Goal: Communication & Community: Answer question/provide support

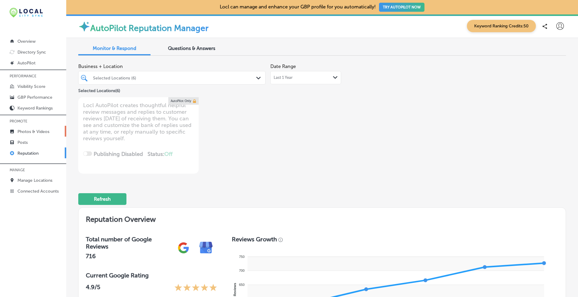
scroll to position [251, 0]
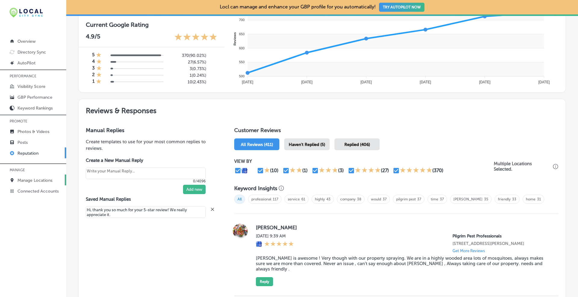
click at [30, 178] on p "Manage Locations" at bounding box center [34, 180] width 35 height 5
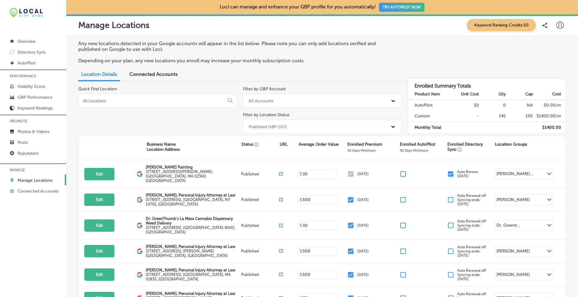
click at [381, 49] on p "Any new locations detected in your Google accounts will appear in the list belo…" at bounding box center [236, 46] width 317 height 11
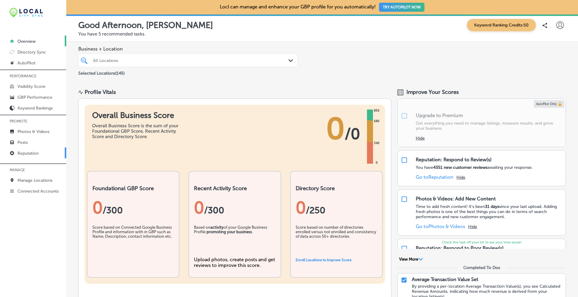
click at [25, 152] on p "Reputation" at bounding box center [27, 153] width 21 height 5
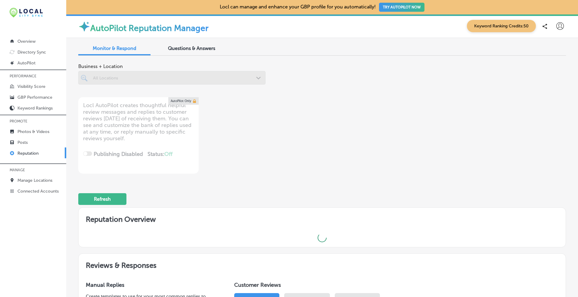
click at [187, 44] on div "Questions & Answers" at bounding box center [191, 48] width 72 height 13
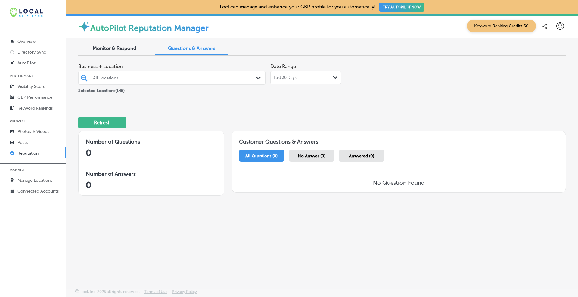
click at [122, 48] on span "Monitor & Respond" at bounding box center [115, 48] width 44 height 6
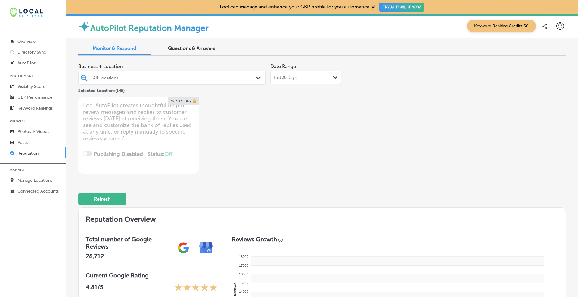
click at [257, 76] on div "Path Created with Sketch." at bounding box center [259, 78] width 7 height 7
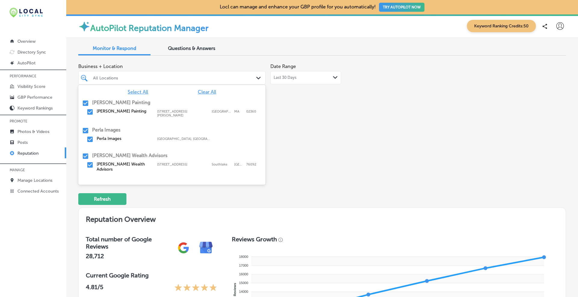
click at [286, 112] on div "Business + Location option focused, 1 of 13. 146 results available. Use Up and …" at bounding box center [224, 116] width 293 height 113
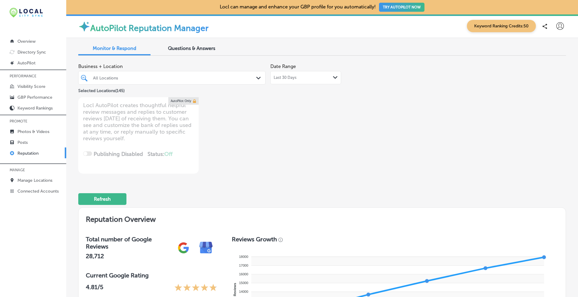
click at [255, 74] on div "All Locations Path Created with Sketch." at bounding box center [172, 77] width 187 height 9
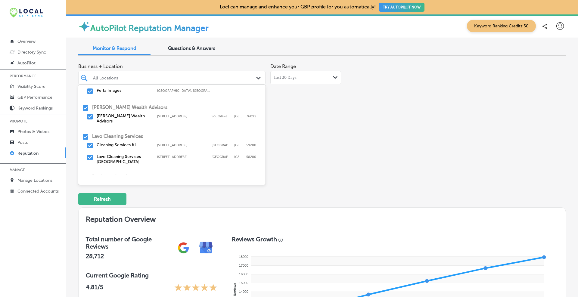
scroll to position [60, 0]
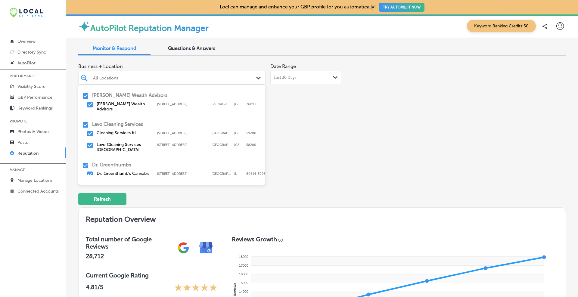
click at [88, 121] on input "checkbox" at bounding box center [85, 124] width 7 height 7
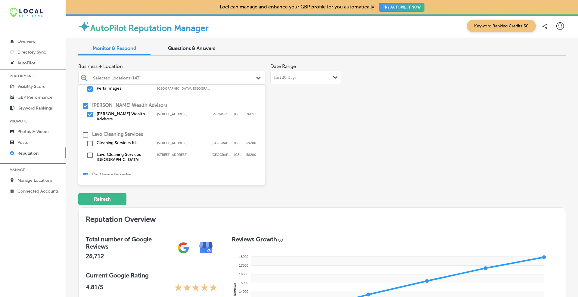
scroll to position [100, 0]
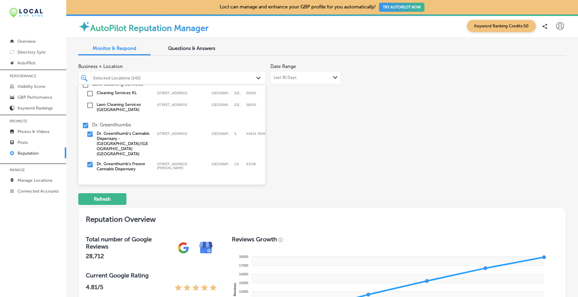
click at [85, 122] on input "checkbox" at bounding box center [85, 125] width 7 height 7
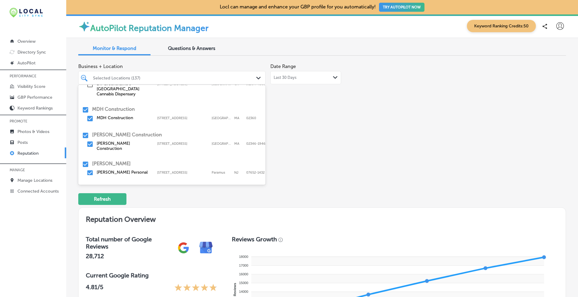
scroll to position [301, 0]
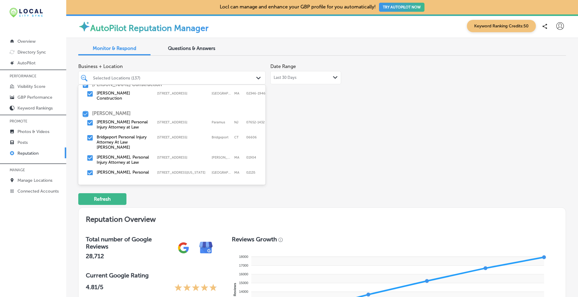
click at [84, 110] on input "checkbox" at bounding box center [85, 113] width 7 height 7
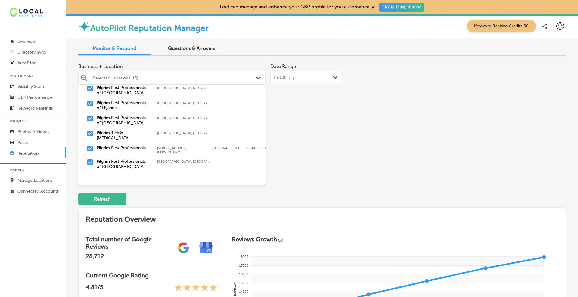
scroll to position [50, 0]
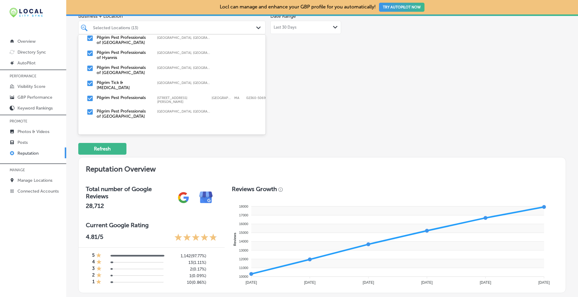
click at [372, 102] on div "Business + Location option focused, 0 of 13. 146 results available. Use Up and …" at bounding box center [322, 66] width 488 height 113
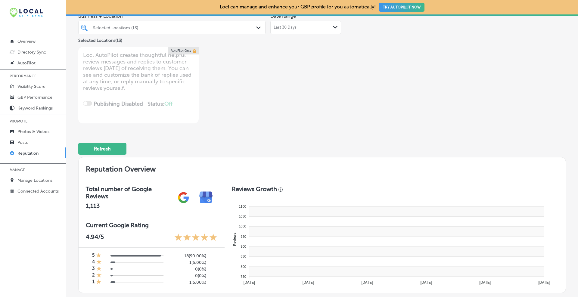
scroll to position [0, 0]
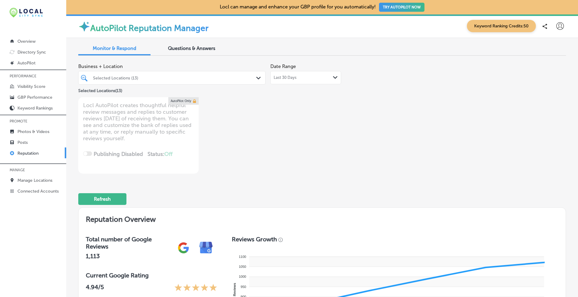
click at [314, 80] on div "Last 30 Days Path Created with Sketch." at bounding box center [305, 77] width 71 height 13
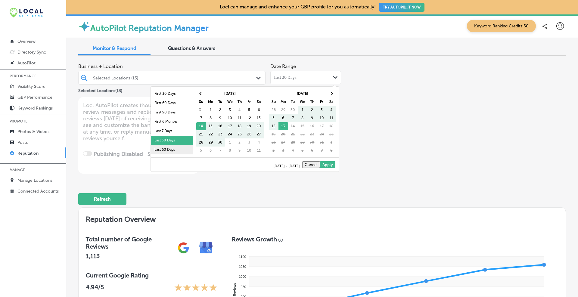
click at [174, 149] on li "Last 60 Days" at bounding box center [172, 149] width 42 height 9
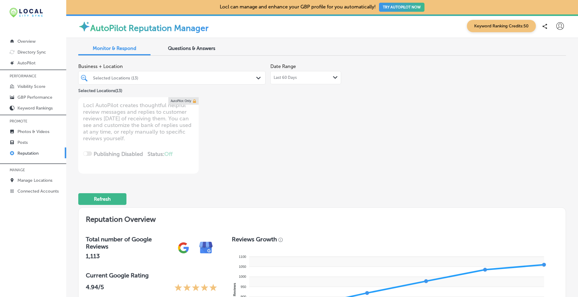
click at [317, 70] on div "Date Range Last 60 Days Path Created with Sketch." at bounding box center [305, 72] width 71 height 24
click at [330, 74] on div "Last 60 Days Path Created with Sketch." at bounding box center [305, 77] width 71 height 13
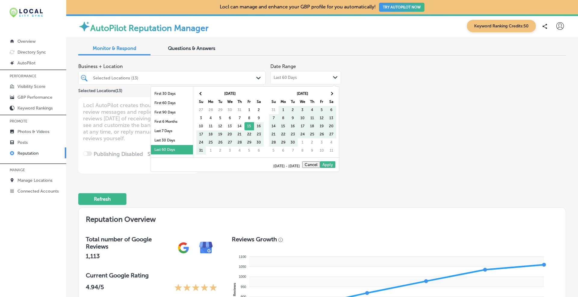
scroll to position [35, 0]
click at [158, 144] on li "Last 2 Years" at bounding box center [172, 142] width 42 height 9
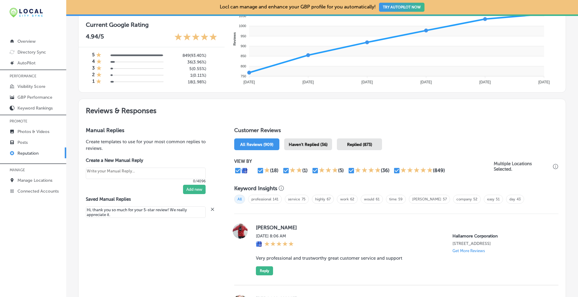
click at [307, 144] on span "Haven't Replied (36)" at bounding box center [308, 144] width 39 height 5
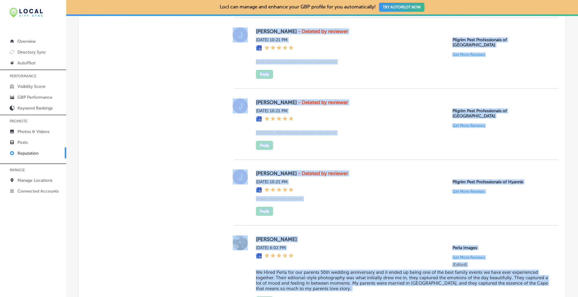
scroll to position [1735, 0]
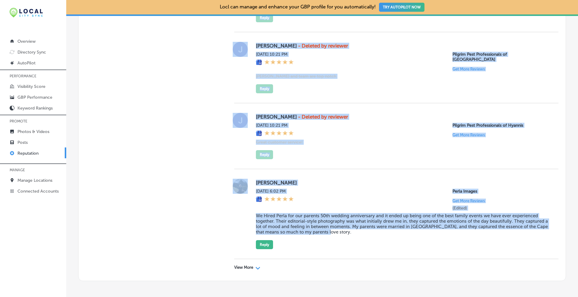
drag, startPoint x: 252, startPoint y: 94, endPoint x: 557, endPoint y: 201, distance: 323.0
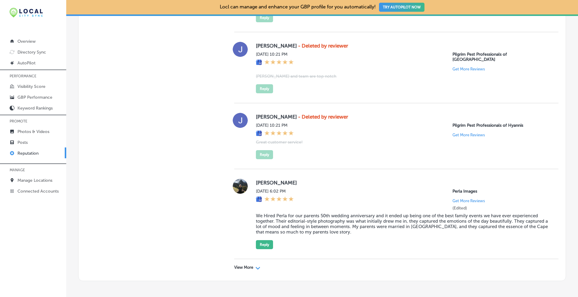
click at [255, 267] on icon "Path Created with Sketch." at bounding box center [257, 268] width 5 height 3
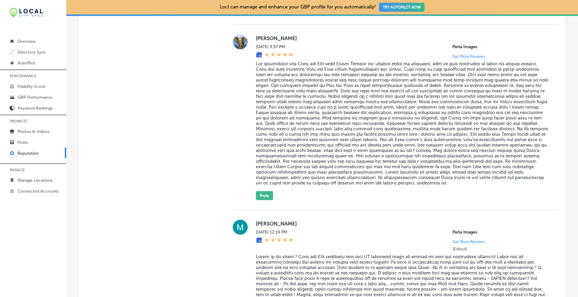
scroll to position [3359, 0]
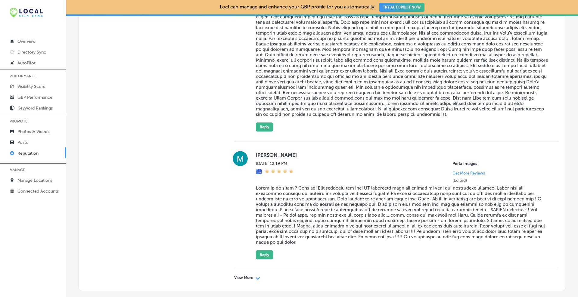
click at [255, 275] on div "Path Created with Sketch." at bounding box center [257, 277] width 5 height 5
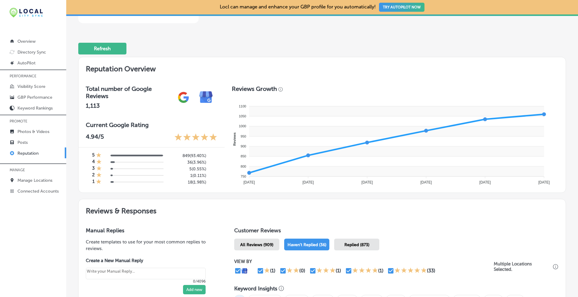
scroll to position [0, 0]
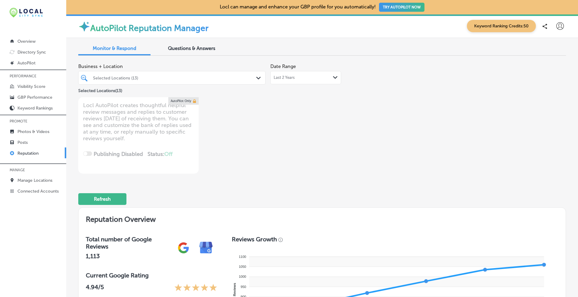
click at [317, 75] on div "Last 2 Years Path Created with Sketch." at bounding box center [306, 77] width 64 height 5
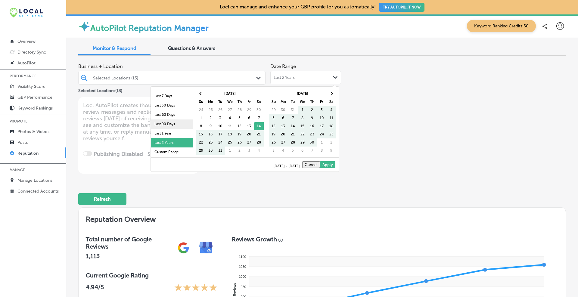
click at [163, 124] on li "Last 90 Days" at bounding box center [172, 123] width 42 height 9
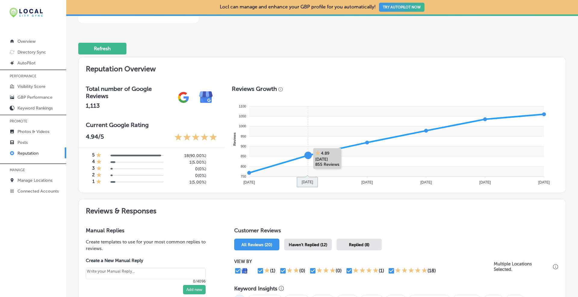
scroll to position [251, 0]
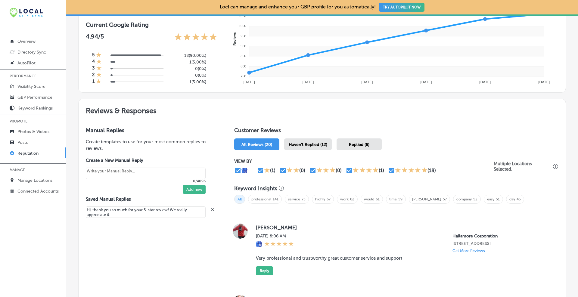
click at [319, 142] on span "Haven't Replied (12)" at bounding box center [308, 144] width 39 height 5
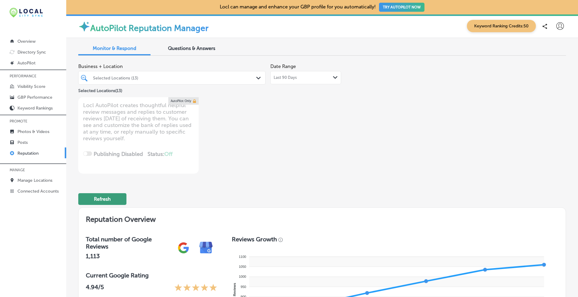
click at [104, 196] on button "Refresh" at bounding box center [102, 199] width 48 height 12
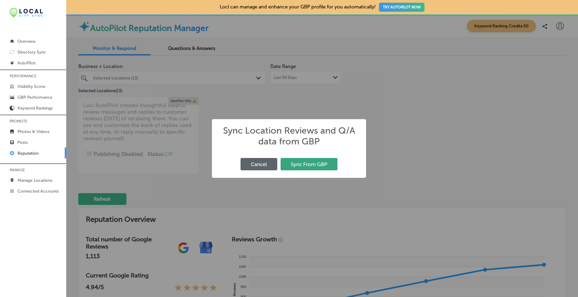
click at [293, 163] on button "Sync From GBP" at bounding box center [308, 164] width 57 height 12
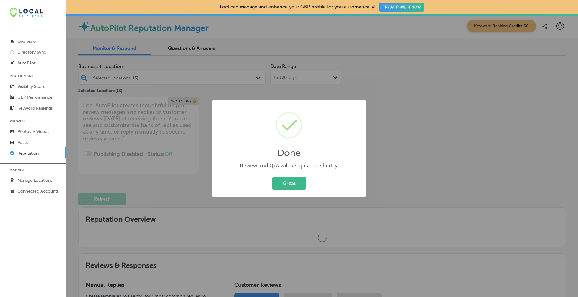
type textarea "x"
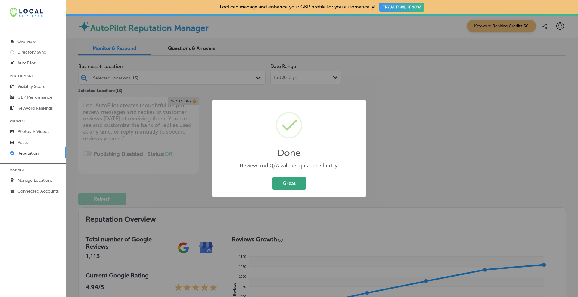
click at [285, 183] on button "Great" at bounding box center [288, 183] width 33 height 12
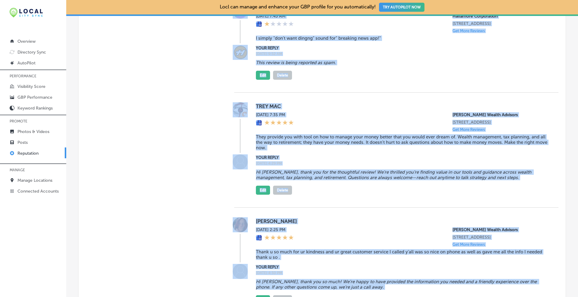
scroll to position [2012, 0]
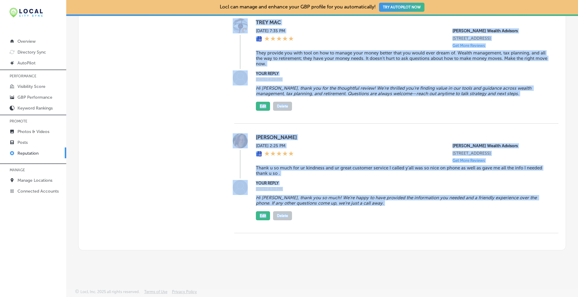
drag, startPoint x: 252, startPoint y: 173, endPoint x: 411, endPoint y: 243, distance: 172.9
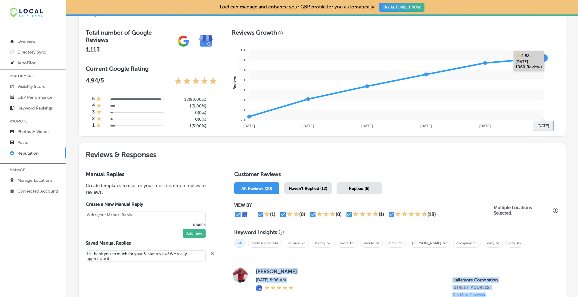
scroll to position [257, 0]
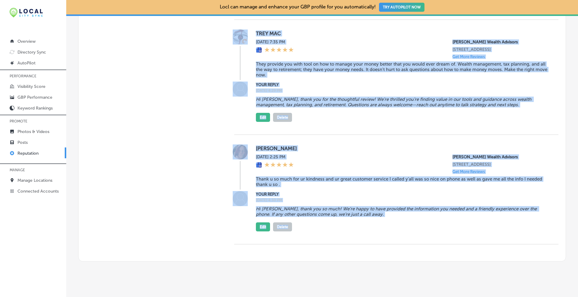
scroll to position [2012, 0]
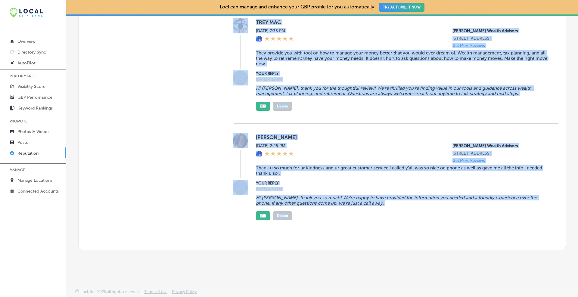
drag, startPoint x: 253, startPoint y: 219, endPoint x: 344, endPoint y: 216, distance: 90.9
copy div "Brian Matheny Sun, Oct 12, 2025 8:06 AM Hallamore Corporation 795 Plymouth St H…"
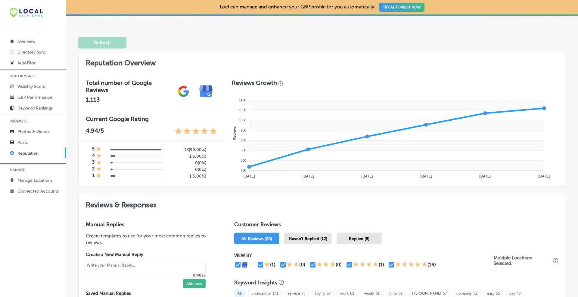
scroll to position [257, 0]
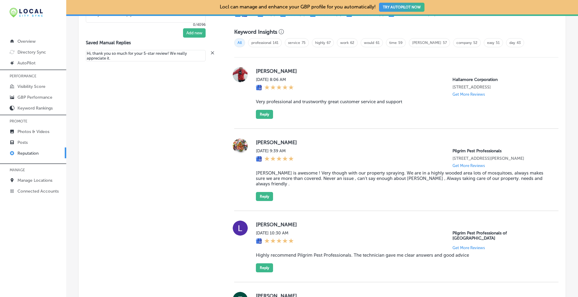
scroll to position [357, 0]
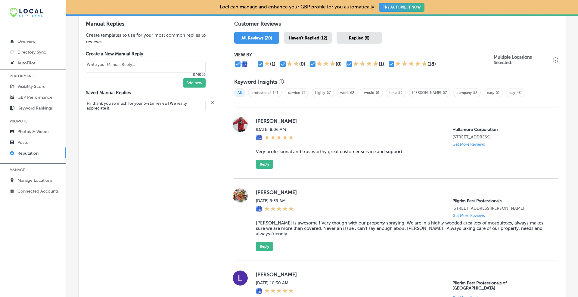
click at [264, 162] on button "Reply" at bounding box center [264, 164] width 17 height 9
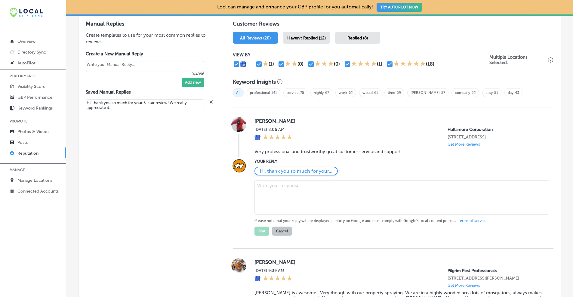
click at [277, 188] on textarea at bounding box center [402, 197] width 295 height 34
paste textarea "Thank you, Brian! We appreciate your trust and are glad our team"
type textarea "Thank you, Brian! We appreciate your trust and are glad our team"
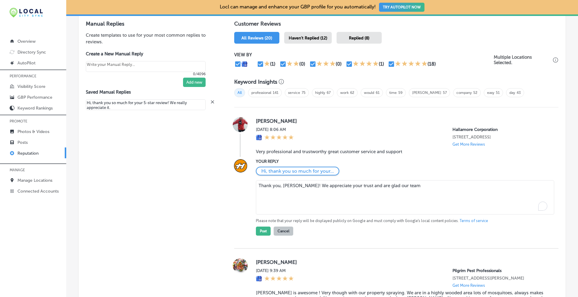
type textarea "x"
click at [320, 193] on textarea "Thank you, Brian! We appreciate your trust and are glad our team" at bounding box center [405, 197] width 298 height 34
paste textarea "delivered professional, helpful service."
paste textarea "pleased that our team delivered professional and"
type textarea "Thank you, [PERSON_NAME]! We appreciate your trust and are pleased that our tea…"
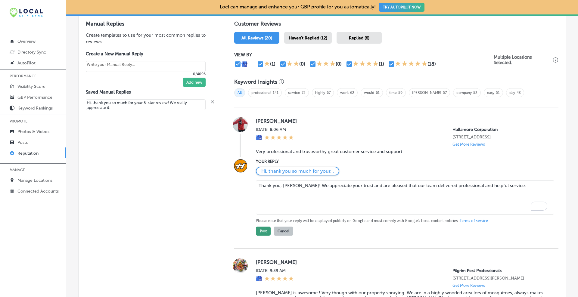
click at [262, 231] on button "Post" at bounding box center [263, 231] width 15 height 9
type textarea "x"
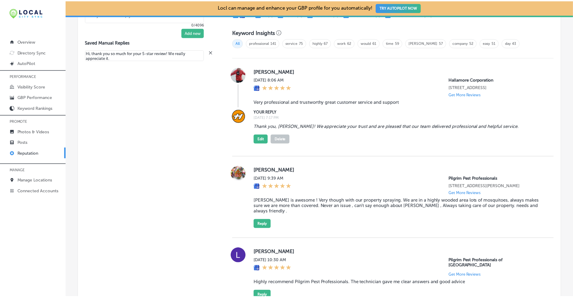
scroll to position [457, 0]
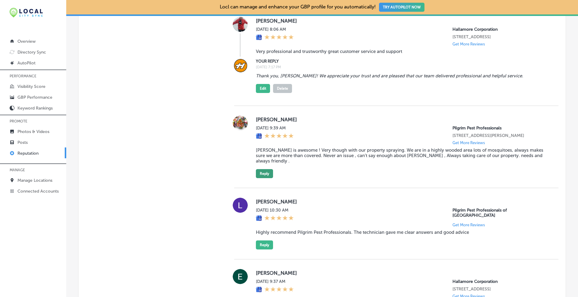
click at [268, 171] on button "Reply" at bounding box center [264, 173] width 17 height 9
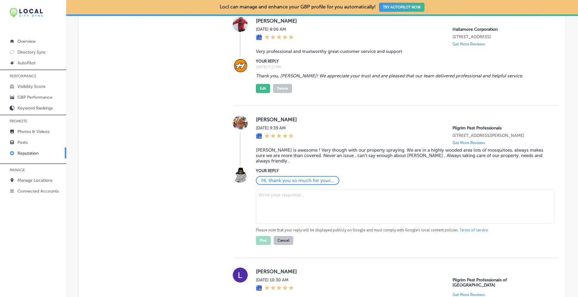
scroll to position [457, 0]
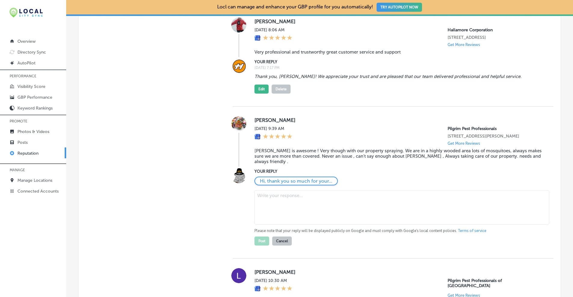
click at [274, 196] on textarea at bounding box center [402, 207] width 295 height 34
paste textarea "[PERSON_NAME], thank you! We’ll pass your kind words to [PERSON_NAME]—he’ll be …"
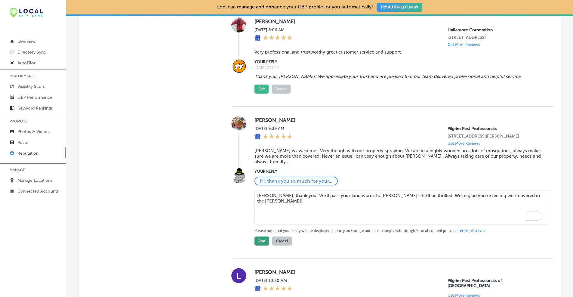
type textarea "[PERSON_NAME], thank you! We’ll pass your kind words to [PERSON_NAME]—he’ll be …"
click at [256, 243] on button "Post" at bounding box center [262, 241] width 15 height 9
type textarea "x"
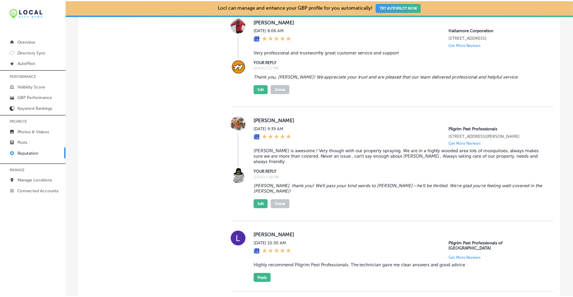
scroll to position [507, 0]
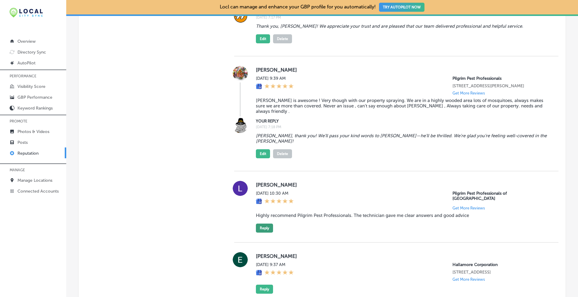
click at [267, 224] on button "Reply" at bounding box center [264, 228] width 17 height 9
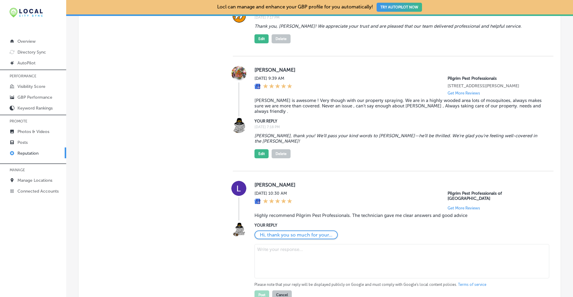
click at [279, 244] on textarea at bounding box center [402, 261] width 295 height 34
paste textarea "Thank you, [PERSON_NAME]! We’re happy our technician could provide clear answer…"
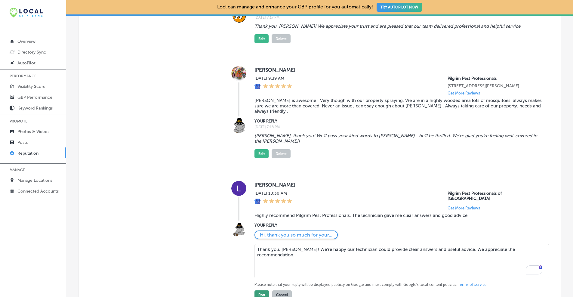
type textarea "Thank you, [PERSON_NAME]! We’re happy our technician could provide clear answer…"
click at [259, 290] on button "Post" at bounding box center [262, 294] width 15 height 9
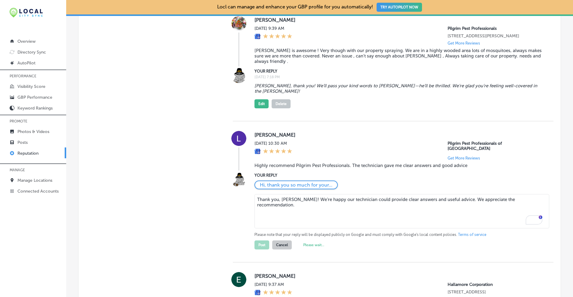
type textarea "x"
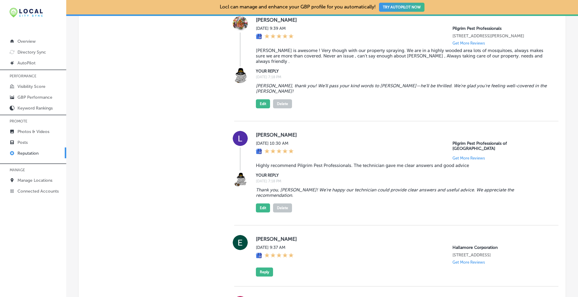
scroll to position [607, 0]
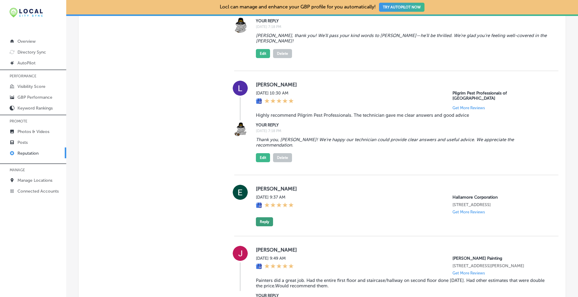
click at [265, 217] on button "Reply" at bounding box center [264, 221] width 17 height 9
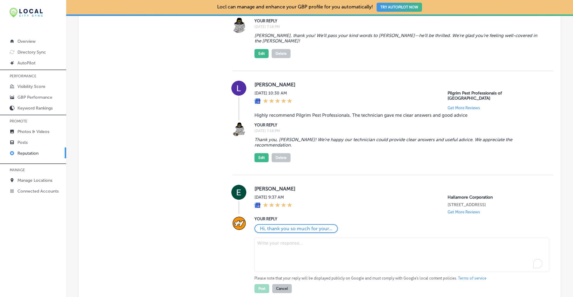
click at [271, 238] on textarea "To enrich screen reader interactions, please activate Accessibility in Grammarl…" at bounding box center [402, 255] width 295 height 34
paste textarea "Thanks for reaching out, [PERSON_NAME]! We appreciate you taking the time to co…"
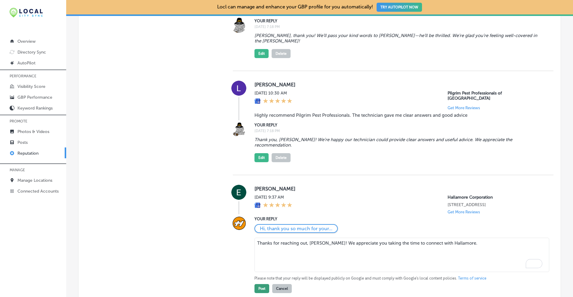
type textarea "Thanks for reaching out, [PERSON_NAME]! We appreciate you taking the time to co…"
click at [260, 284] on button "Post" at bounding box center [262, 288] width 15 height 9
type textarea "x"
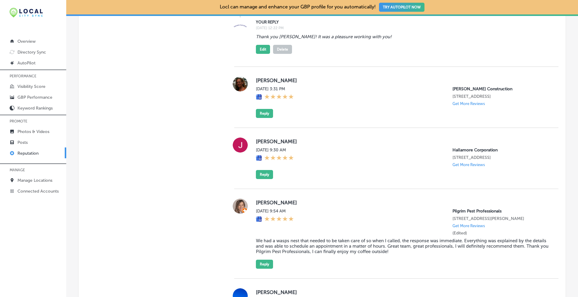
scroll to position [858, 0]
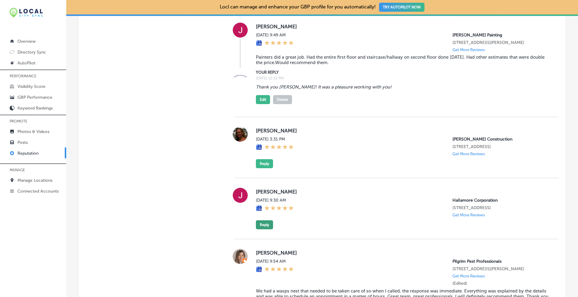
click at [268, 220] on button "Reply" at bounding box center [264, 224] width 17 height 9
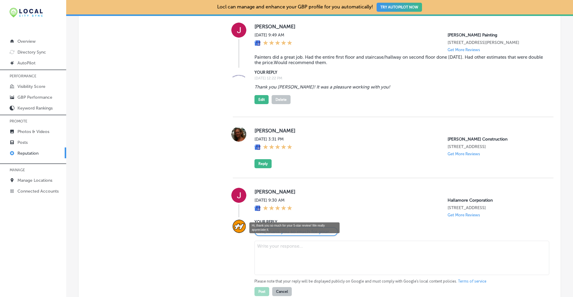
click at [280, 229] on p "Hi, thank you so much for your..." at bounding box center [296, 232] width 73 height 6
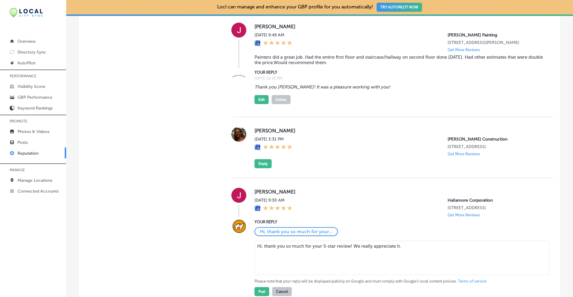
click at [261, 241] on textarea "Hi, thank you so much for your 5-star review! We really appreciate it." at bounding box center [402, 258] width 295 height 34
type textarea "Hi [PERSON_NAME], thank you so much for your 5-star review! We really appreciat…"
click at [262, 287] on button "Post" at bounding box center [262, 291] width 15 height 9
type textarea "x"
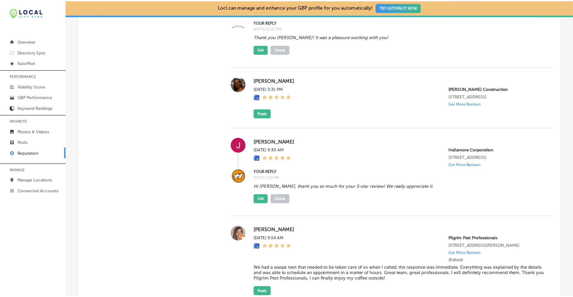
scroll to position [958, 0]
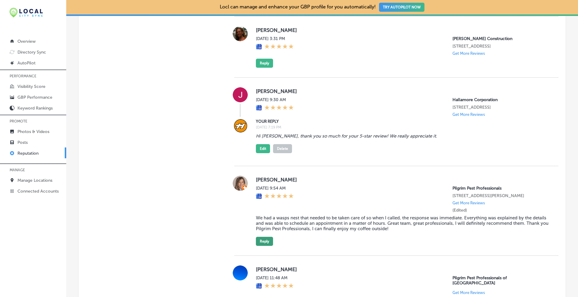
click at [262, 237] on button "Reply" at bounding box center [264, 241] width 17 height 9
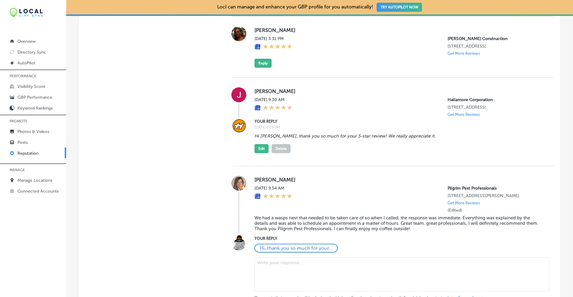
click at [276, 257] on textarea at bounding box center [402, 274] width 295 height 34
paste textarea "Thanks, [PERSON_NAME]! We’re glad we could resolve the wasp nest quickly and th…"
type textarea "Thanks, [PERSON_NAME]! We’re glad we could resolve the wasp nest quickly and th…"
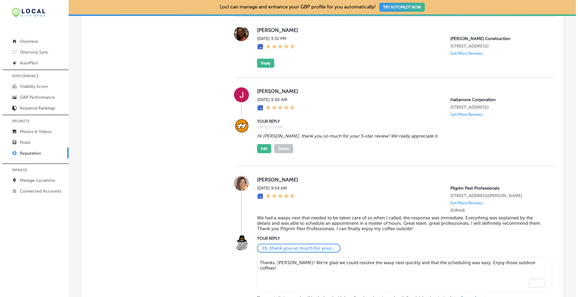
scroll to position [1008, 0]
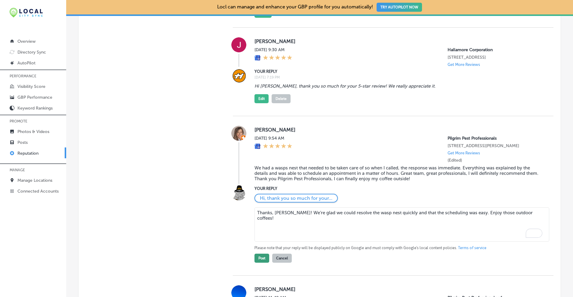
type textarea "Thanks, [PERSON_NAME]! We’re glad we could resolve the wasp nest quickly and th…"
click at [262, 254] on button "Post" at bounding box center [262, 258] width 15 height 9
type textarea "x"
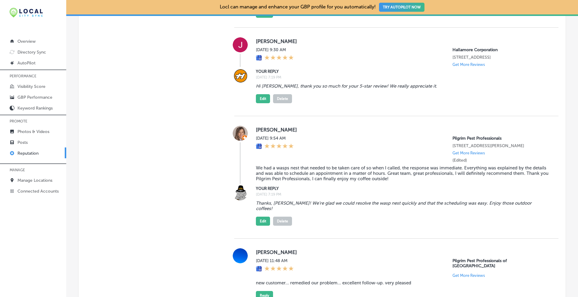
scroll to position [1059, 0]
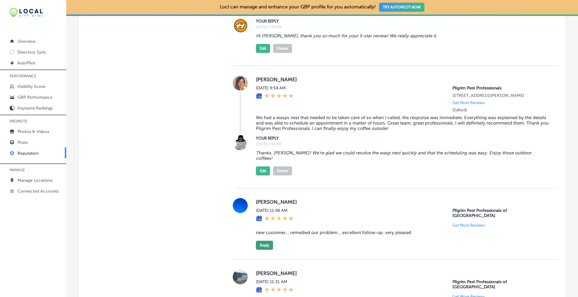
click at [270, 241] on button "Reply" at bounding box center [264, 245] width 17 height 9
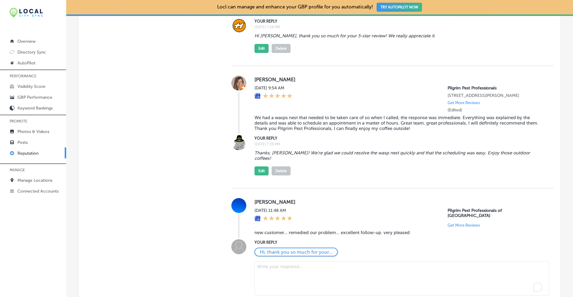
click at [281, 261] on textarea "To enrich screen reader interactions, please activate Accessibility in Grammarl…" at bounding box center [402, 278] width 295 height 34
paste textarea "Thanks, Russ! Welcome aboard—we’re glad we solved the issue and that the follow…"
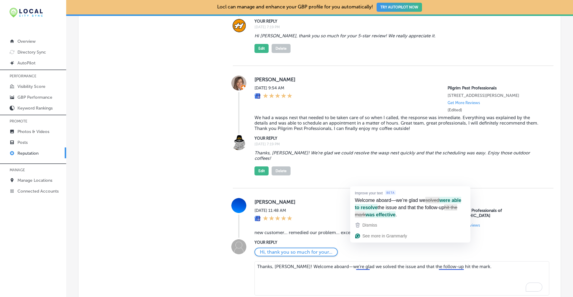
click at [402, 261] on textarea "Thanks, Russ! Welcome aboard—we’re glad we solved the issue and that the follow…" at bounding box center [402, 278] width 295 height 34
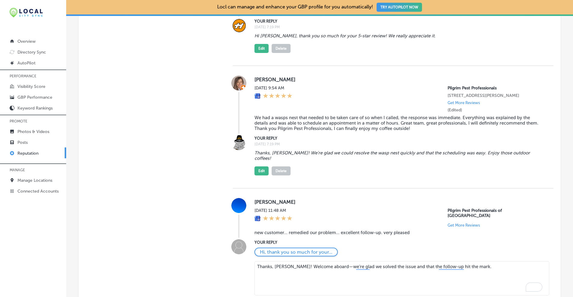
click at [491, 261] on textarea "Thanks, Russ! Welcome aboard—we’re glad we solved the issue and that the follow…" at bounding box center [402, 278] width 295 height 34
click at [364, 261] on textarea "Thanks, Russ! Welcome aboard—we’re glad we solved the issue and that the follow…" at bounding box center [402, 278] width 295 height 34
type textarea "Thanks, [PERSON_NAME]! Welcome aboard—we’re glad we solved the issue and that t…"
type textarea "x"
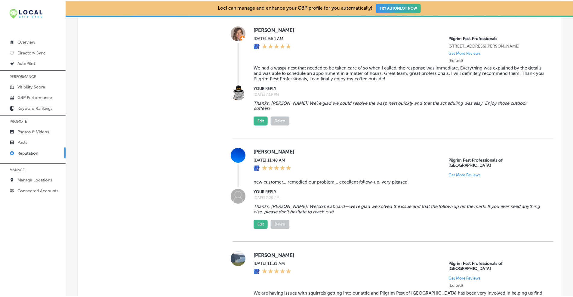
scroll to position [1159, 0]
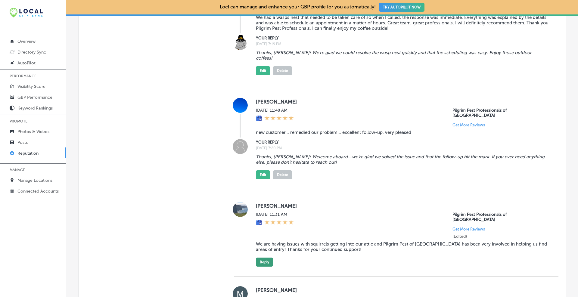
click at [263, 258] on button "Reply" at bounding box center [264, 262] width 17 height 9
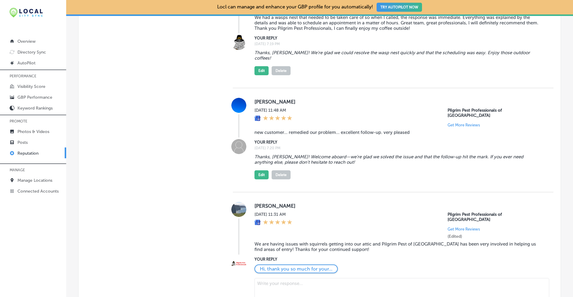
click at [280, 278] on textarea "To enrich screen reader interactions, please activate Accessibility in Grammarl…" at bounding box center [402, 295] width 295 height 34
paste textarea "Thank you, Jean! We’ll keep working to seal up those squirrel entry points. App…"
click at [294, 278] on textarea "Thank you, Jean! We’ll keep working to seal up those squirrel entry points. App…" at bounding box center [402, 295] width 295 height 34
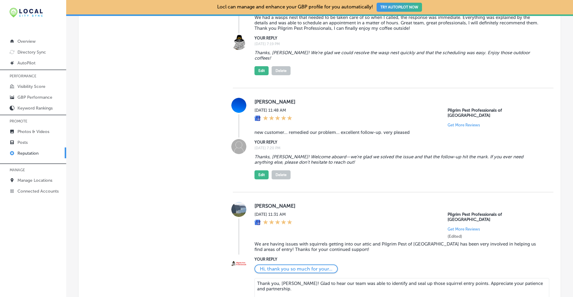
click at [297, 278] on textarea "Thank you, Jean! Glad to hear our team was able to identify and seal up those s…" at bounding box center [402, 295] width 295 height 34
click at [409, 278] on textarea "Thank you, Jean! Glad to hear our team was able to identify and seal up those s…" at bounding box center [402, 295] width 295 height 34
click at [463, 278] on textarea "Thank you, Jean! Glad to hear our team was able to identify and seal up those s…" at bounding box center [402, 295] width 295 height 34
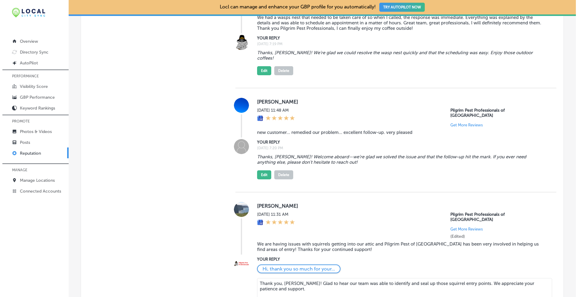
scroll to position [1209, 0]
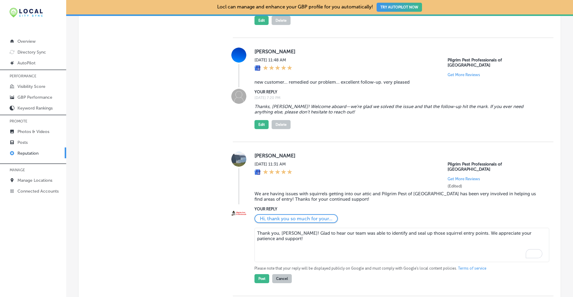
click at [262, 228] on textarea "Thank you, Jean! Glad to hear our team was able to identify and seal up those s…" at bounding box center [402, 245] width 295 height 34
type textarea "Thank you, [PERSON_NAME]! Glad to hear our team was able to identify and seal u…"
click at [260, 274] on button "Post" at bounding box center [262, 278] width 15 height 9
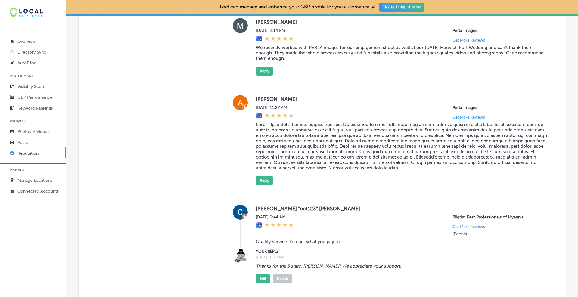
scroll to position [1510, 0]
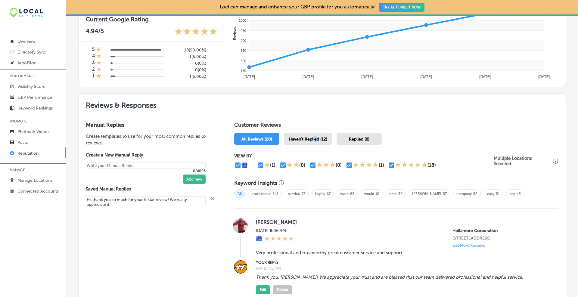
drag, startPoint x: 316, startPoint y: 138, endPoint x: 313, endPoint y: 137, distance: 3.3
click at [313, 137] on span "Haven't Replied (12)" at bounding box center [308, 139] width 39 height 5
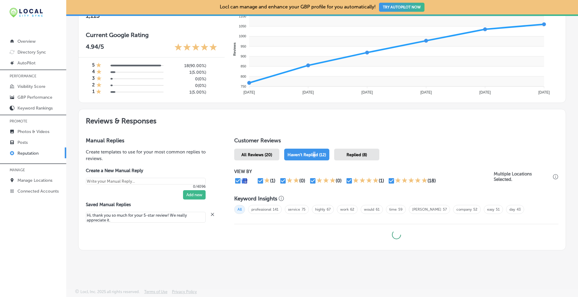
type textarea "x"
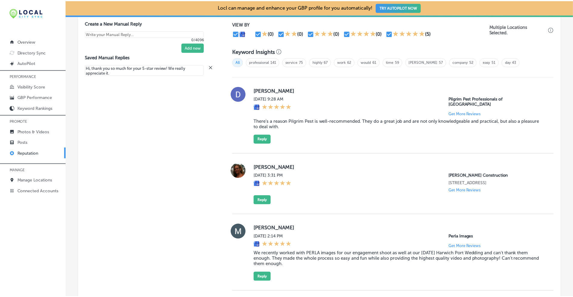
scroll to position [338, 0]
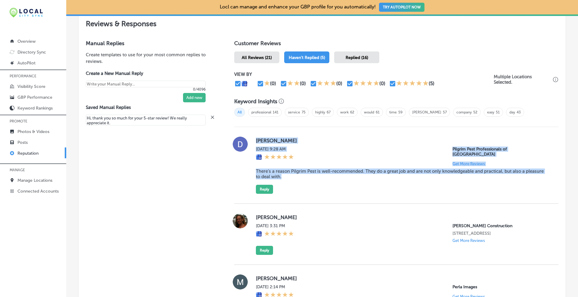
drag, startPoint x: 284, startPoint y: 170, endPoint x: 254, endPoint y: 140, distance: 42.3
click at [256, 140] on div "David Hendren Mon, Oct 13, 2025 9:28 AM Pilgrim Pest Professionals of New Bedfo…" at bounding box center [402, 165] width 293 height 57
copy div "David Hendren Mon, Oct 13, 2025 9:28 AM Pilgrim Pest Professionals of New Bedfo…"
click at [265, 185] on button "Reply" at bounding box center [264, 189] width 17 height 9
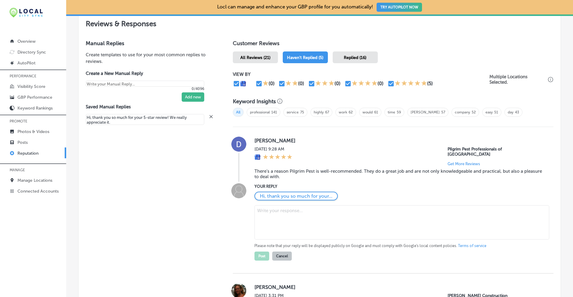
click at [283, 211] on textarea at bounding box center [402, 222] width 295 height 34
paste textarea "Thank you, David! We really appreciate the recommendation. Our New Bedford team…"
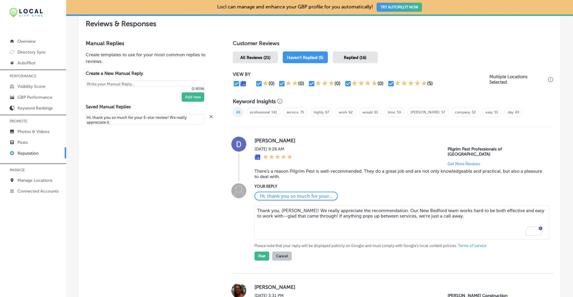
click at [321, 211] on textarea "Thank you, David! We really appreciate the recommendation. Our New Bedford team…" at bounding box center [402, 222] width 295 height 34
click at [385, 206] on textarea "Thank you, David! We really appreciate the recommendation. Our New Bedford team…" at bounding box center [402, 222] width 295 height 34
click at [521, 205] on textarea "Thank you, David! We really appreciate the recommendation. If anything pops up …" at bounding box center [402, 222] width 295 height 34
click at [385, 205] on textarea "Thank you, [PERSON_NAME]! We really appreciate the recommendation. The team wil…" at bounding box center [402, 222] width 295 height 34
type textarea "Thank you, [PERSON_NAME]! We really appreciate the recommendation. The team wil…"
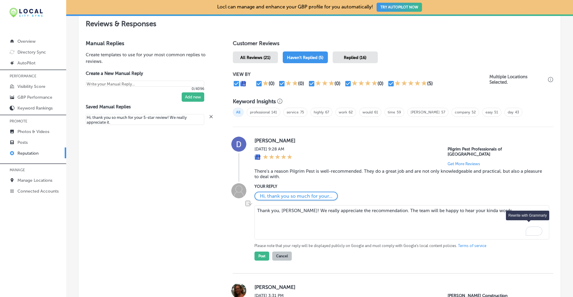
click at [529, 228] on div "Rewrite with Grammarly" at bounding box center [530, 231] width 7 height 7
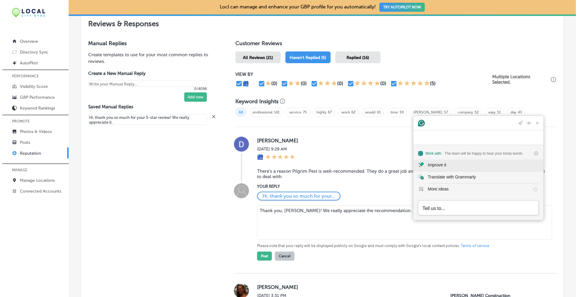
scroll to position [0, 0]
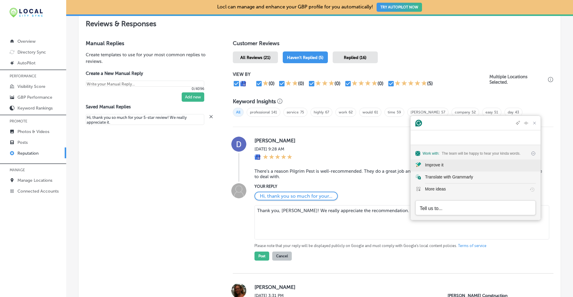
click at [460, 163] on div "Improve it" at bounding box center [480, 165] width 111 height 6
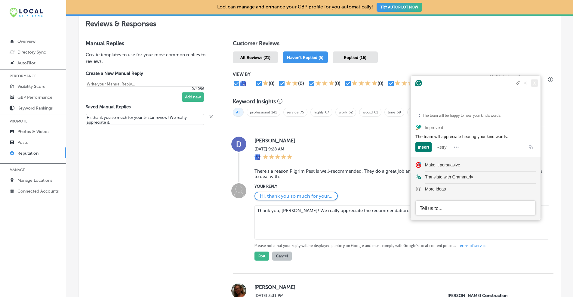
drag, startPoint x: 534, startPoint y: 97, endPoint x: 525, endPoint y: 111, distance: 17.2
click at [534, 85] on icon "Close Grammarly Assistant" at bounding box center [534, 83] width 5 height 5
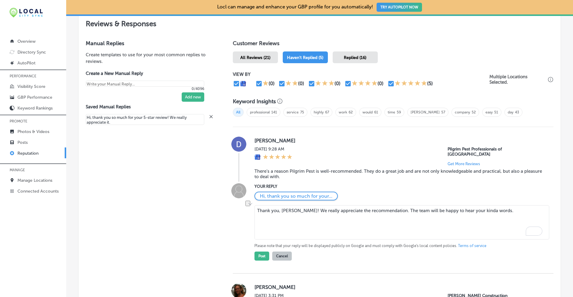
click at [508, 207] on textarea "Thank you, [PERSON_NAME]! We really appreciate the recommendation. The team wil…" at bounding box center [402, 222] width 295 height 34
click at [263, 252] on button "Post" at bounding box center [262, 256] width 15 height 9
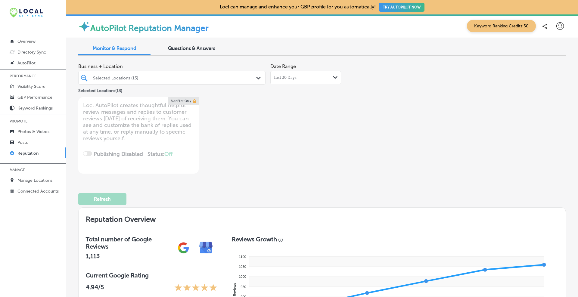
click at [290, 80] on div "Last 30 Days Path Created with Sketch." at bounding box center [305, 77] width 71 height 13
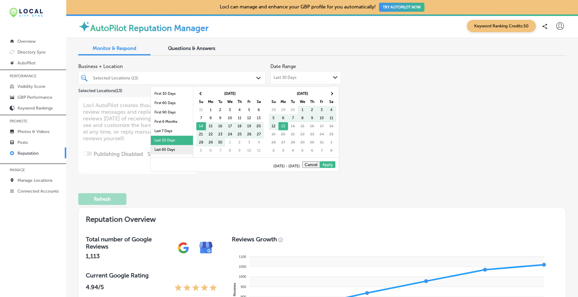
click at [160, 148] on li "Last 60 Days" at bounding box center [172, 149] width 42 height 9
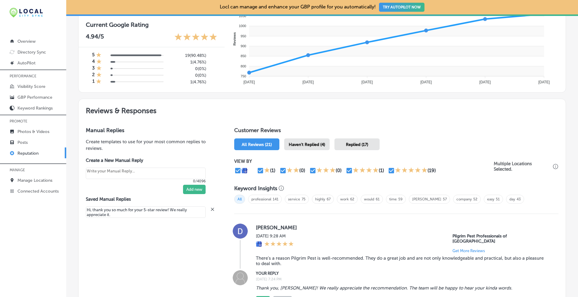
click at [309, 143] on span "Haven't Replied (4)" at bounding box center [307, 144] width 36 height 5
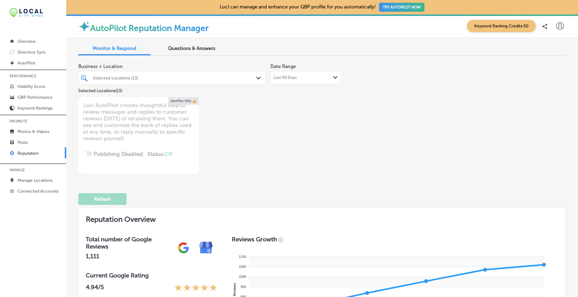
click at [280, 81] on div "Last 60 Days Path Created with Sketch." at bounding box center [305, 77] width 71 height 13
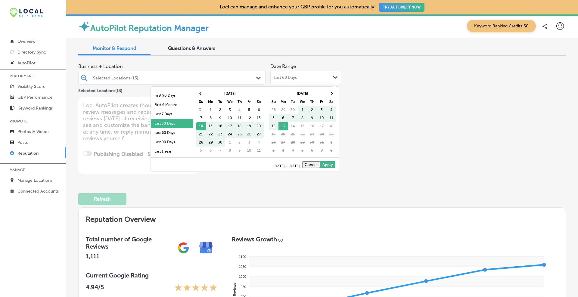
scroll to position [21, 0]
click at [170, 136] on li "Last 90 Days" at bounding box center [172, 138] width 42 height 9
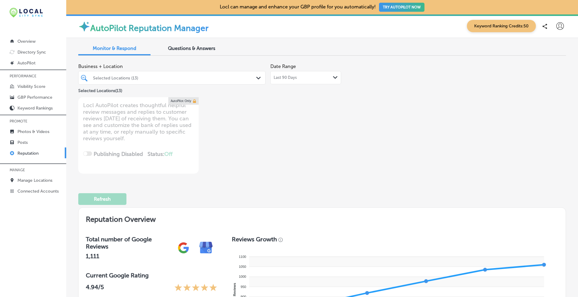
click at [257, 73] on div "Selected Locations (13) Path Created with Sketch." at bounding box center [172, 77] width 187 height 9
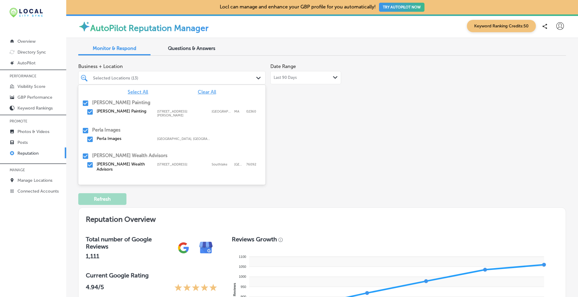
click at [313, 102] on div "Business + Location option focused, 1 of 13. 146 results available. Use Up and …" at bounding box center [224, 116] width 293 height 113
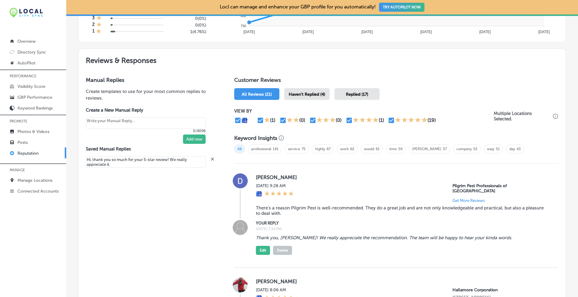
click at [312, 93] on span "Haven't Replied (4)" at bounding box center [307, 94] width 36 height 5
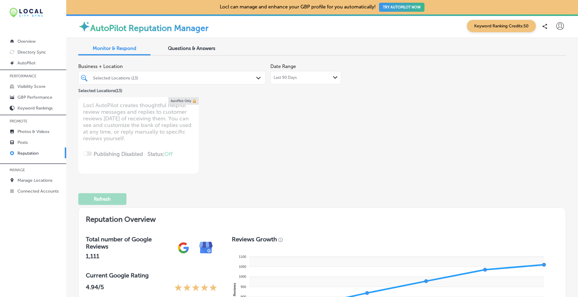
click at [279, 77] on span "Last 90 Days" at bounding box center [285, 77] width 23 height 5
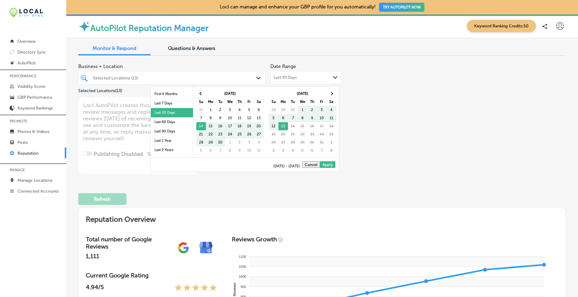
scroll to position [35, 0]
click at [176, 140] on li "Last 2 Years" at bounding box center [172, 142] width 42 height 9
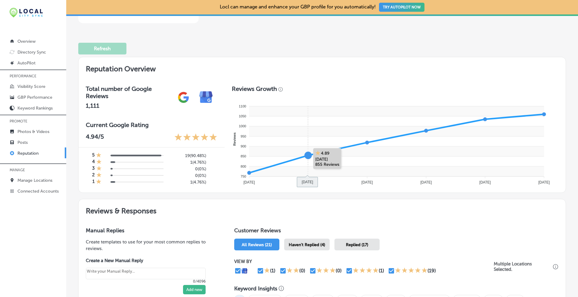
scroll to position [201, 0]
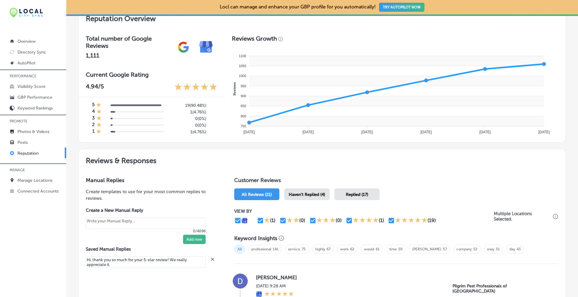
click at [302, 193] on span "Haven't Replied (4)" at bounding box center [307, 194] width 36 height 5
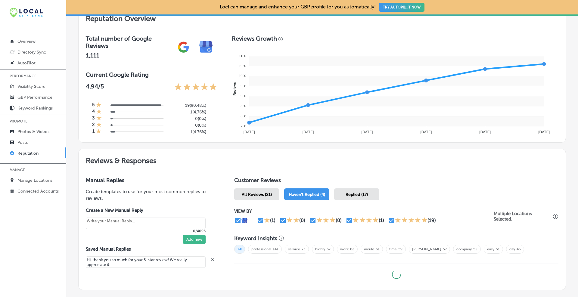
type textarea "x"
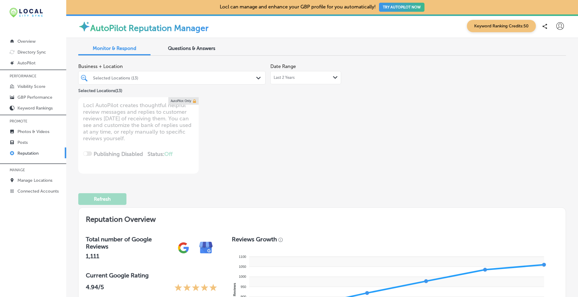
click at [280, 79] on span "Last 2 Years" at bounding box center [284, 77] width 21 height 5
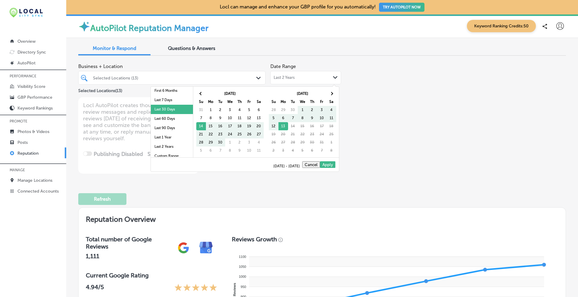
scroll to position [35, 0]
click at [167, 152] on li "Custom Range" at bounding box center [172, 151] width 42 height 9
click at [159, 151] on li "Custom Range" at bounding box center [172, 151] width 42 height 9
click at [165, 151] on li "Custom Range" at bounding box center [172, 151] width 42 height 9
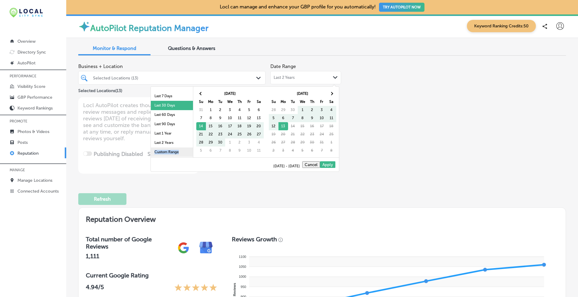
click at [165, 151] on li "Custom Range" at bounding box center [172, 151] width 42 height 9
click at [201, 91] on th at bounding box center [201, 94] width 10 height 8
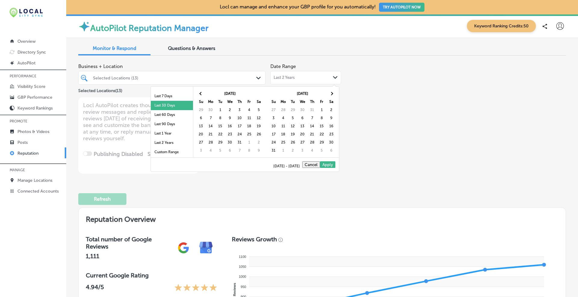
click at [201, 91] on th at bounding box center [201, 94] width 10 height 8
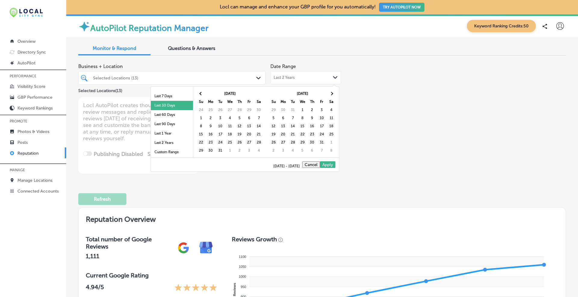
click at [201, 91] on th at bounding box center [201, 94] width 10 height 8
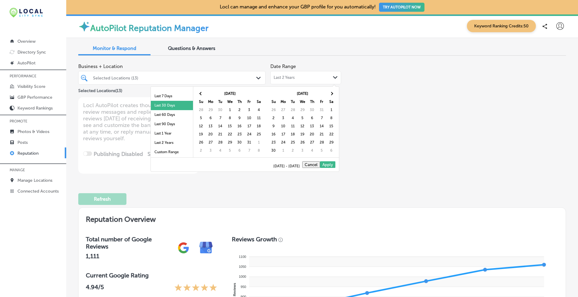
click at [201, 91] on th at bounding box center [201, 94] width 10 height 8
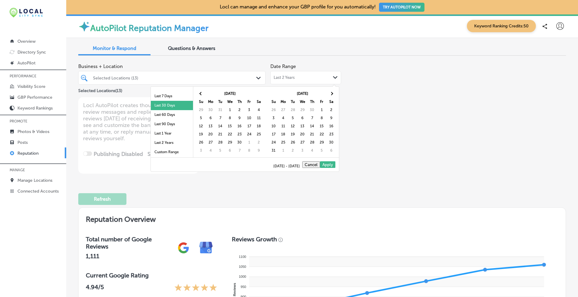
click at [201, 91] on th at bounding box center [201, 94] width 10 height 8
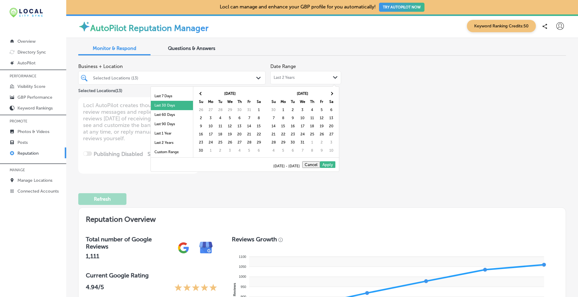
click at [201, 91] on th at bounding box center [201, 94] width 10 height 8
click at [170, 144] on li "Last 2 Years" at bounding box center [172, 142] width 42 height 9
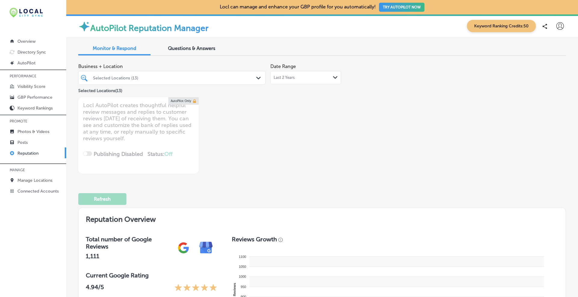
click at [245, 78] on div "Selected Locations (13)" at bounding box center [175, 77] width 164 height 5
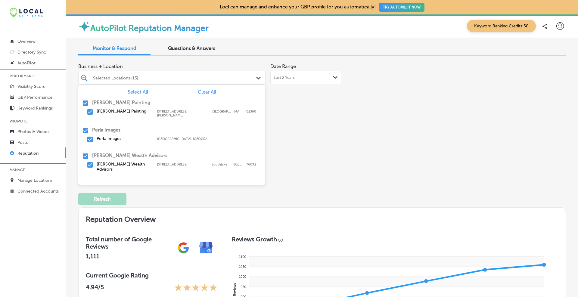
click at [201, 93] on span "Clear All" at bounding box center [207, 92] width 18 height 6
click at [83, 104] on input "checkbox" at bounding box center [85, 103] width 7 height 7
click at [329, 121] on div "Business + Location option focused, 1 of 13. 146 results available. Use Up and …" at bounding box center [224, 116] width 293 height 113
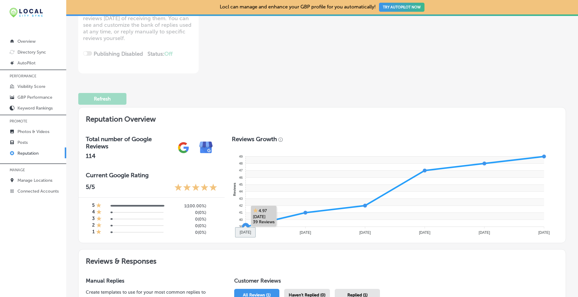
scroll to position [201, 0]
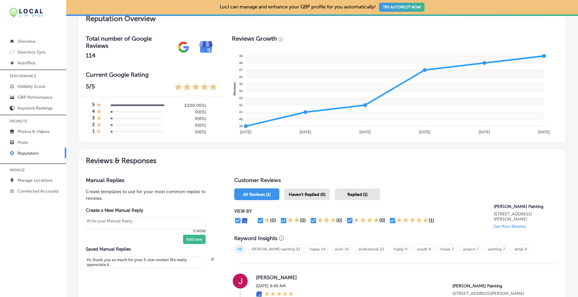
click at [298, 195] on span "Haven't Replied (0)" at bounding box center [307, 194] width 37 height 5
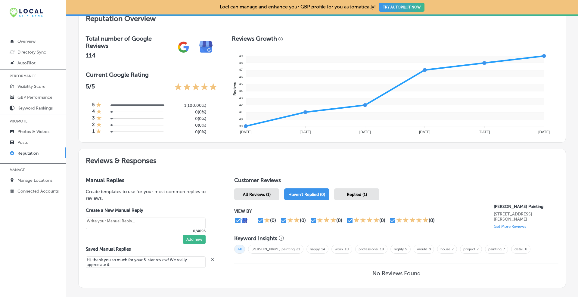
scroll to position [238, 0]
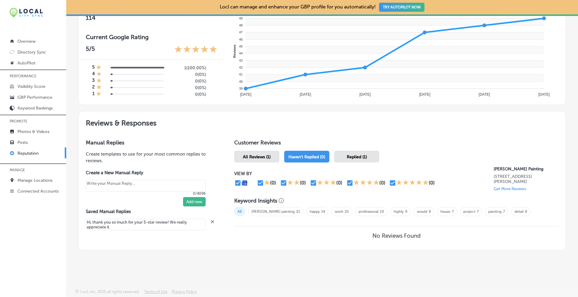
click at [264, 154] on span "All Reviews (1)" at bounding box center [257, 156] width 28 height 5
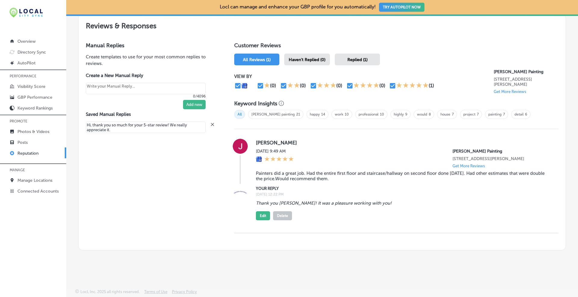
scroll to position [185, 0]
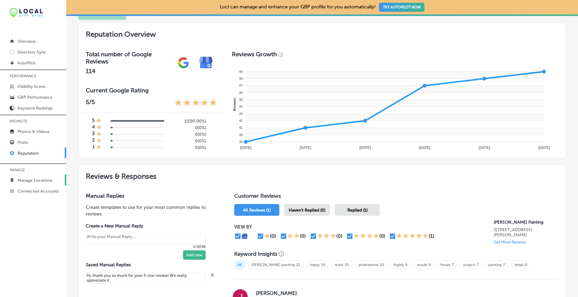
click at [31, 182] on p "Manage Locations" at bounding box center [34, 180] width 35 height 5
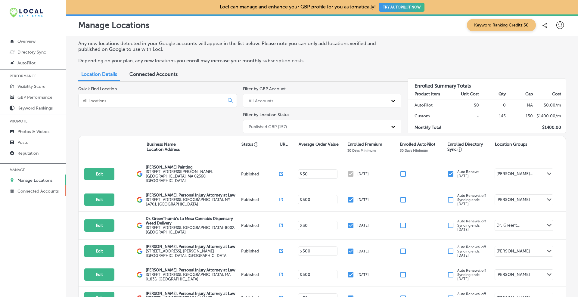
click at [28, 190] on p "Connected Accounts" at bounding box center [37, 191] width 41 height 5
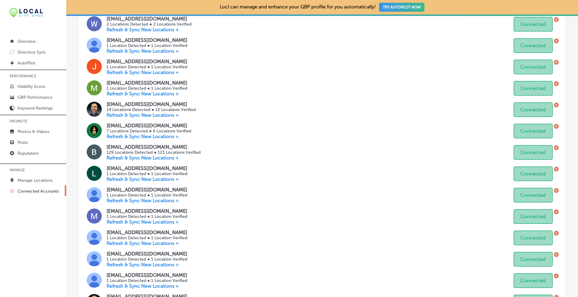
scroll to position [100, 0]
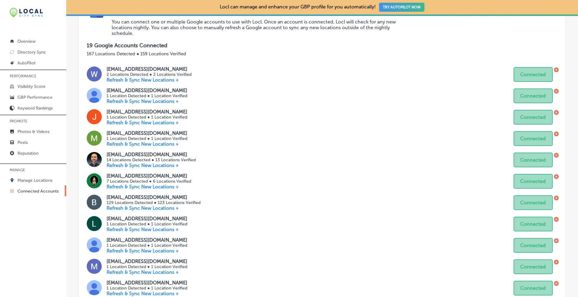
click at [143, 144] on p "Refresh & Sync New Locations +" at bounding box center [147, 144] width 81 height 6
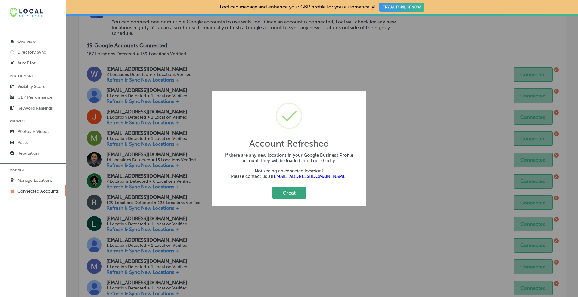
click at [288, 194] on button "Great" at bounding box center [288, 193] width 33 height 12
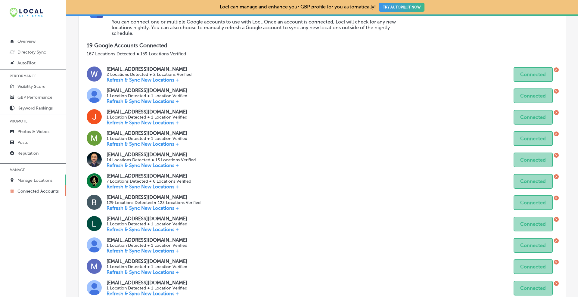
click at [35, 179] on p "Manage Locations" at bounding box center [34, 180] width 35 height 5
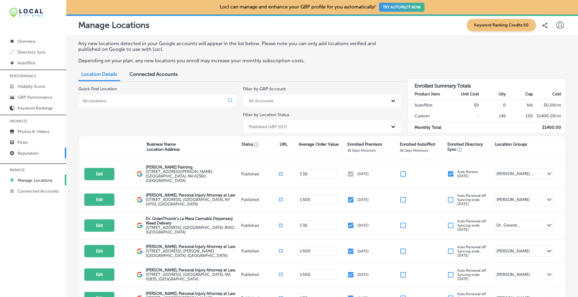
click at [30, 154] on p "Reputation" at bounding box center [27, 153] width 21 height 5
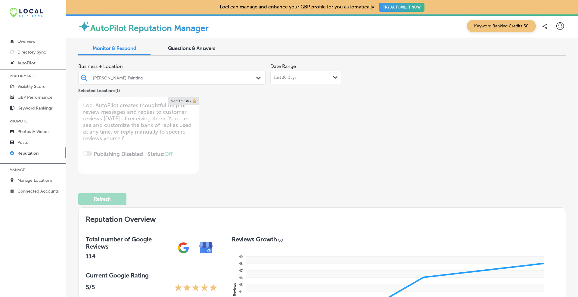
type textarea "x"
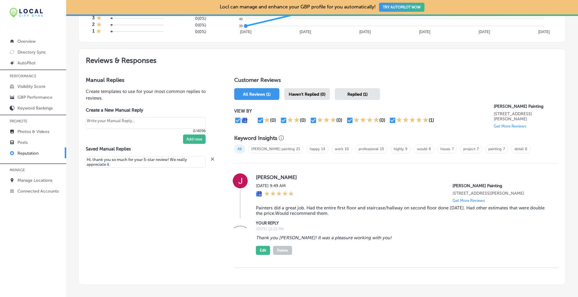
scroll to position [336, 0]
